Goal: Task Accomplishment & Management: Manage account settings

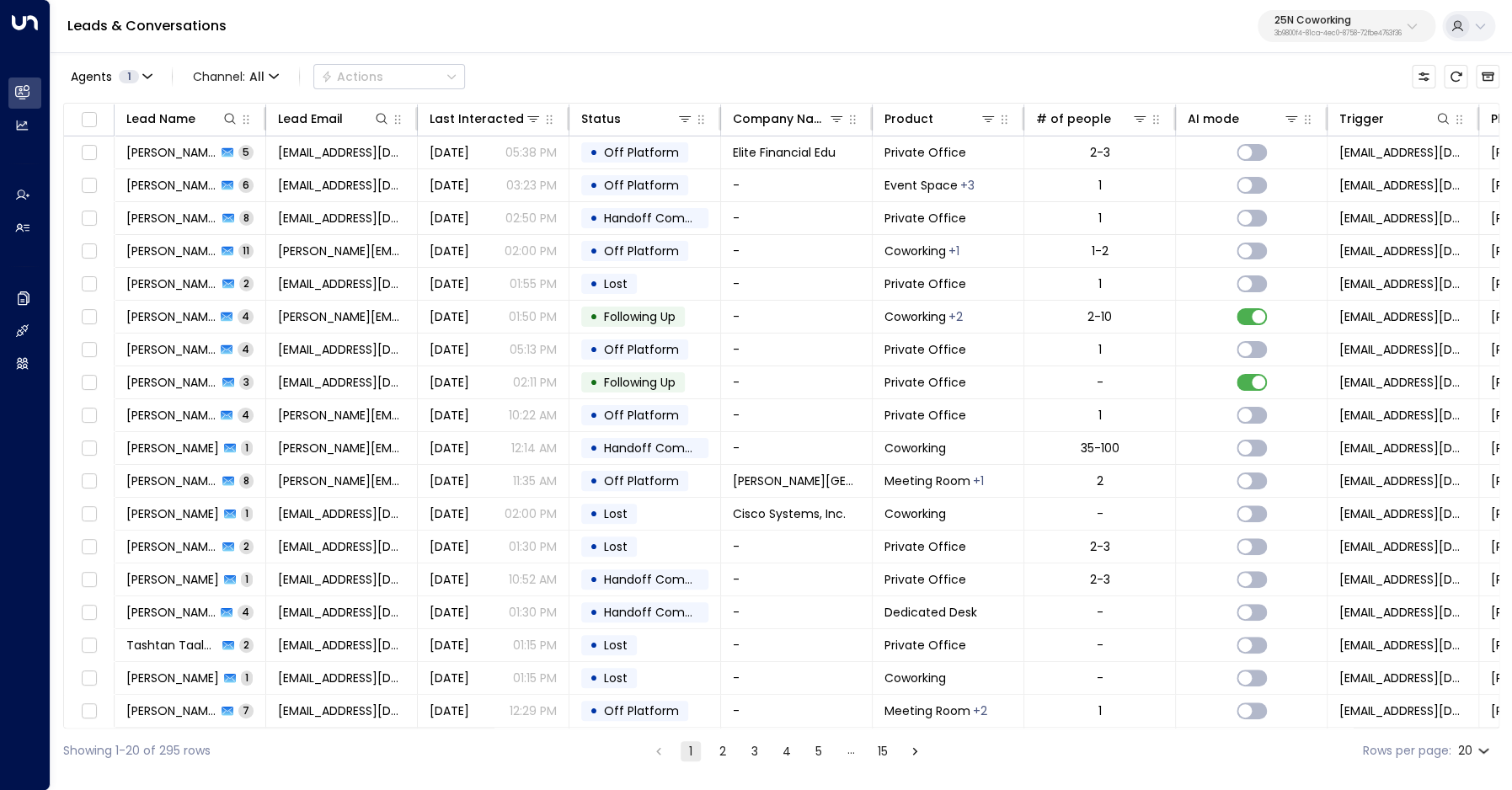
click at [1297, 19] on p "25N Coworking" at bounding box center [1337, 20] width 127 height 10
type input "****"
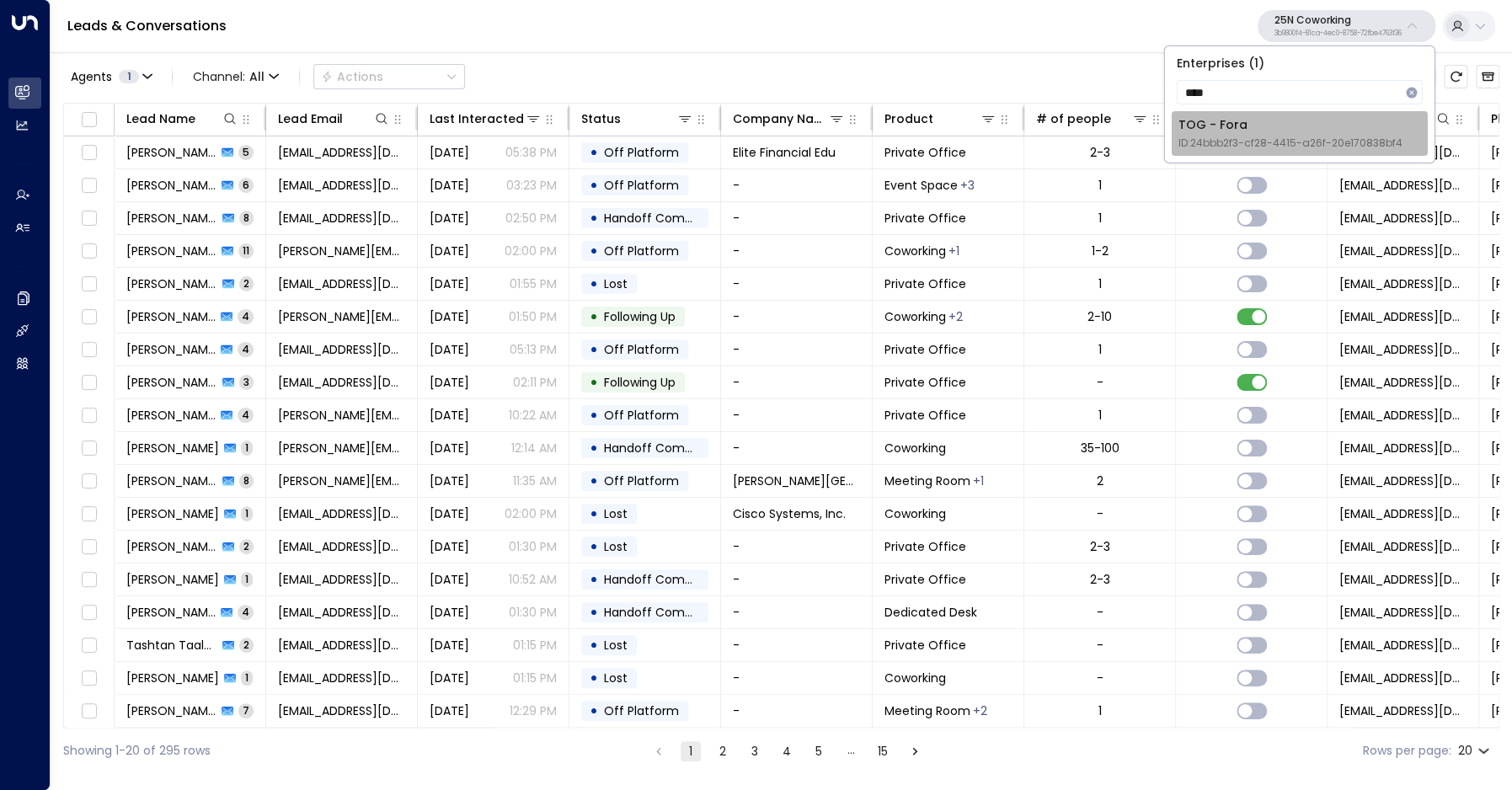
click at [1294, 135] on div "TOG - Fora ID: 24bbb2f3-cf28-4415-a26f-20e170838bf4" at bounding box center [1291, 133] width 224 height 34
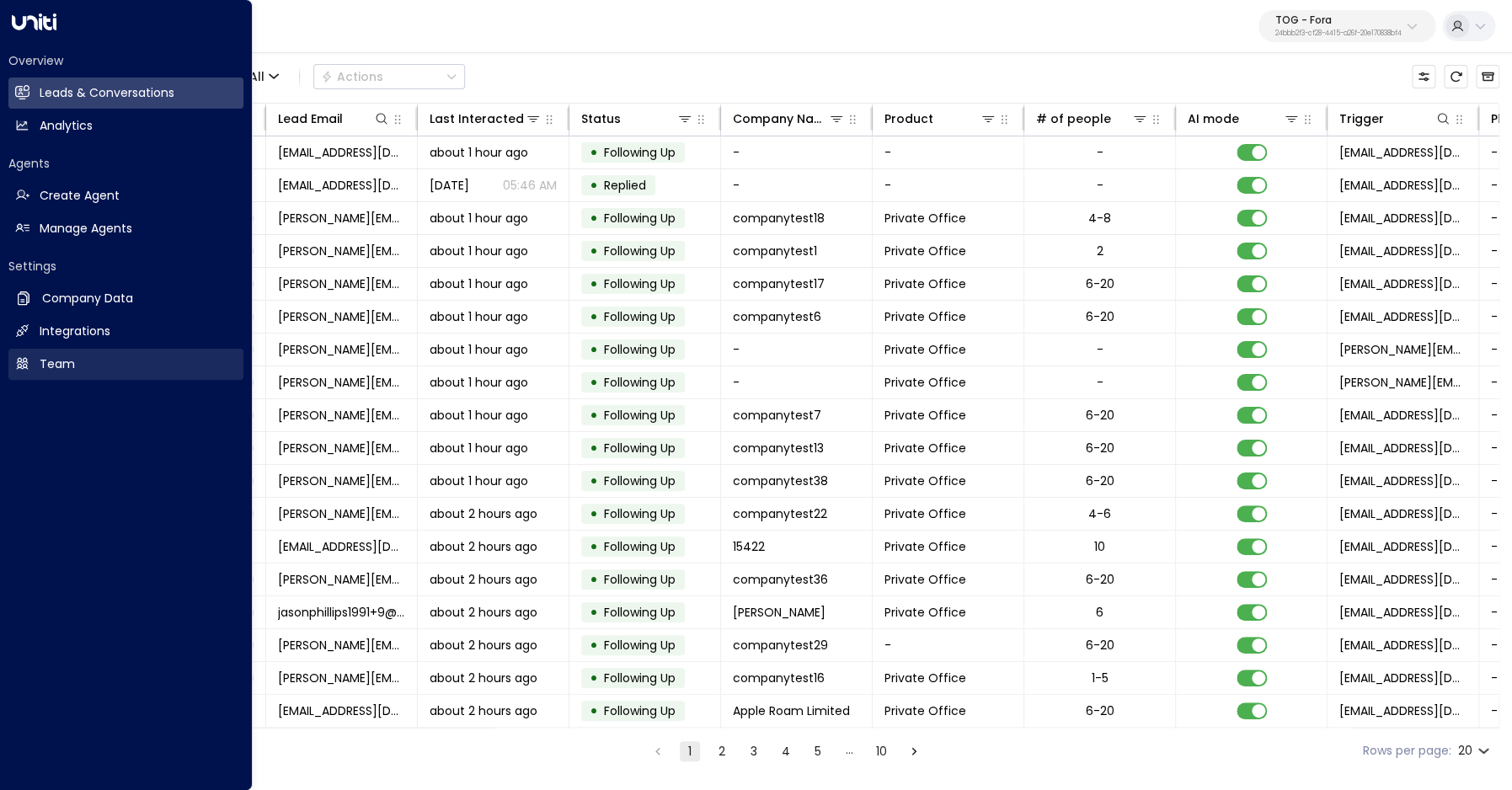
click at [54, 364] on h2 "Team" at bounding box center [57, 364] width 35 height 18
